Goal: Transaction & Acquisition: Subscribe to service/newsletter

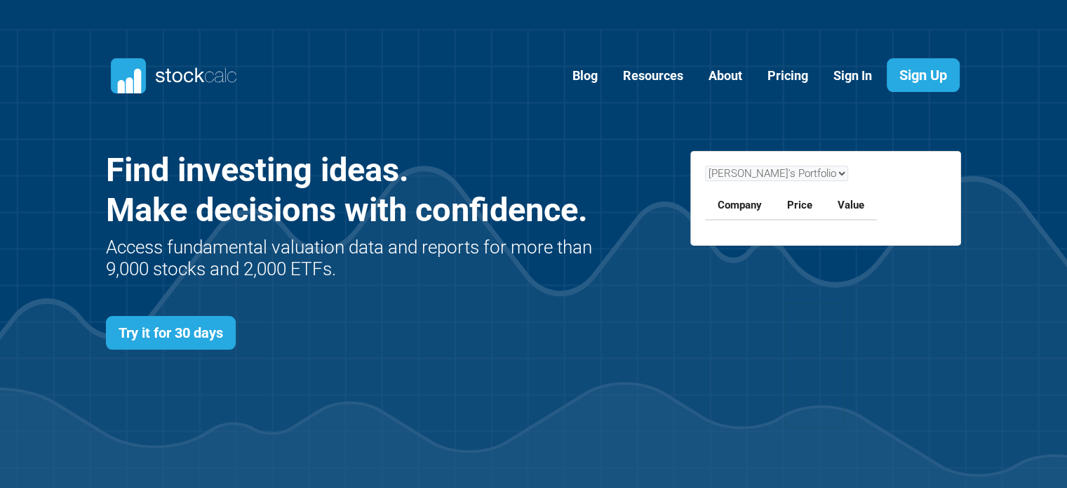
scroll to position [610, 898]
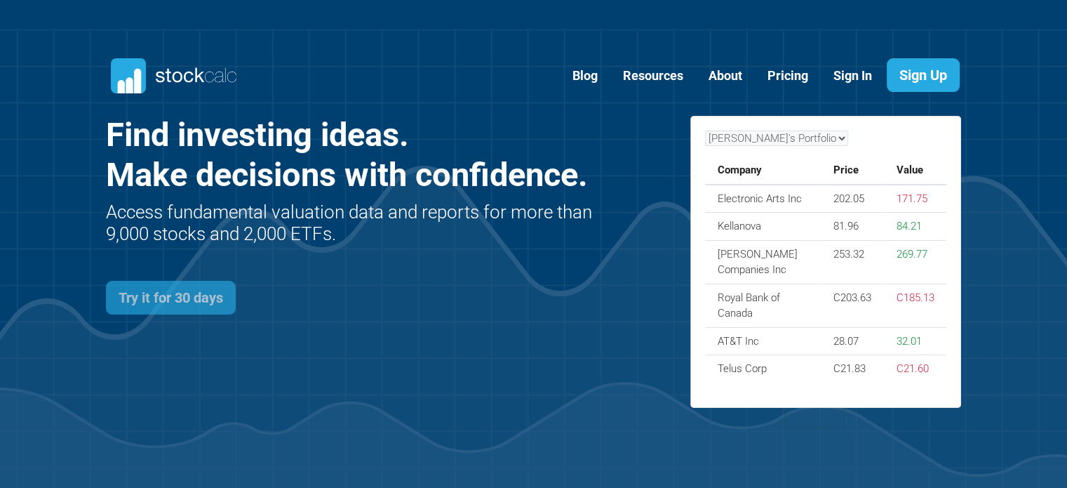
click at [227, 289] on link "Try it for 30 days" at bounding box center [171, 298] width 130 height 34
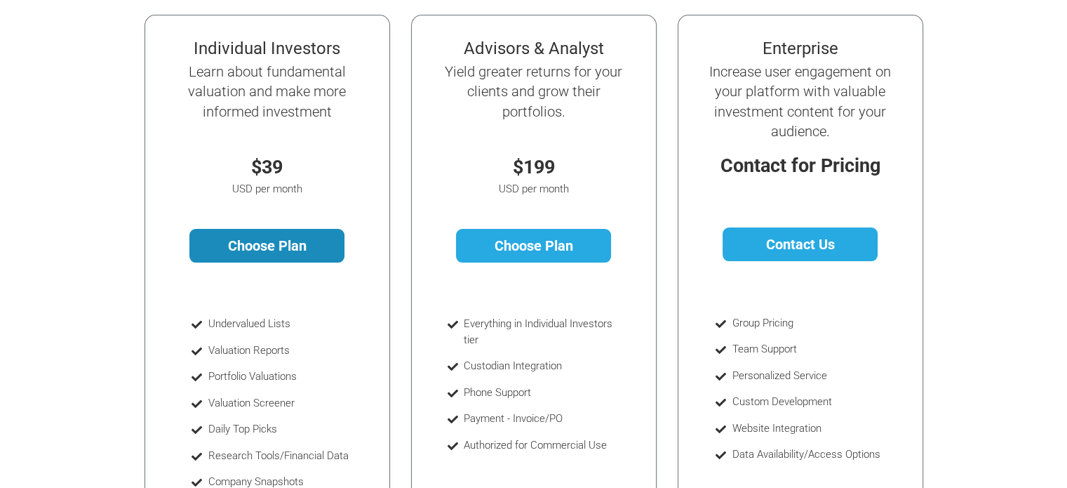
scroll to position [180, 0]
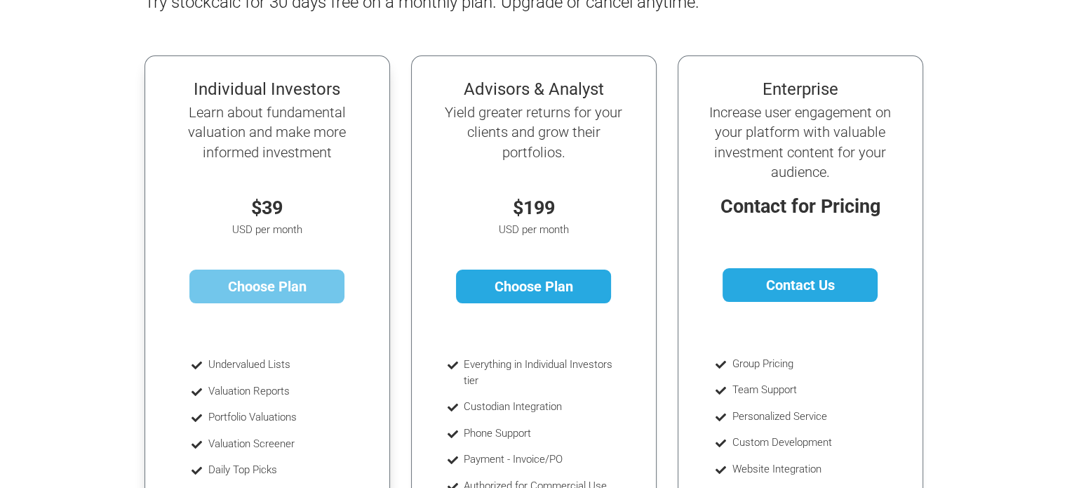
click at [267, 288] on link "Choose Plan" at bounding box center [266, 286] width 155 height 34
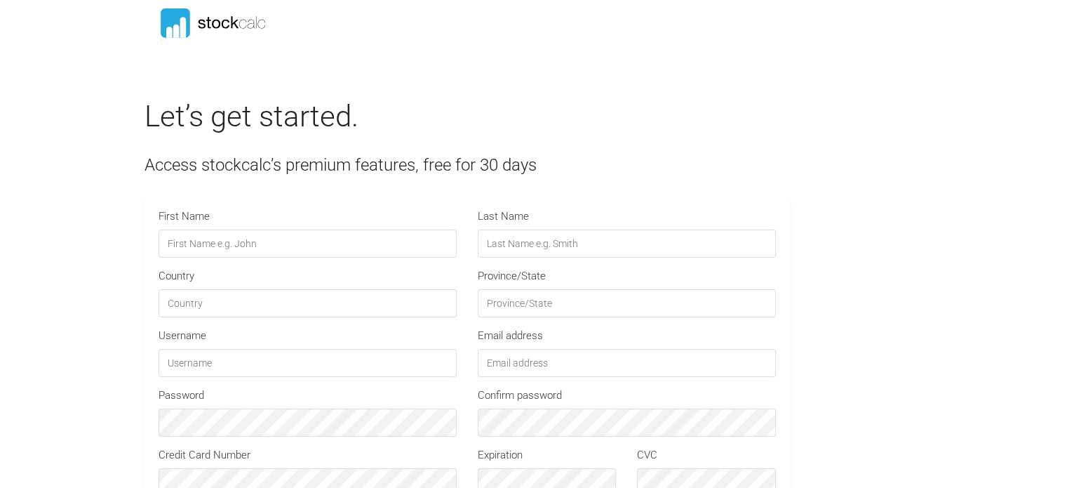
type input "STOCKCALC30"
